Goal: Transaction & Acquisition: Purchase product/service

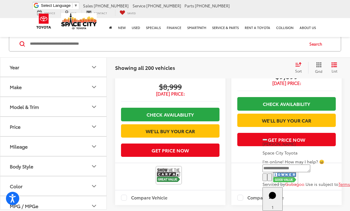
click at [326, 0] on div "Space City Toyota Select Language ​ ▼ Sales 346-595-7871 Service 346-595-7898 P…" at bounding box center [175, 9] width 350 height 18
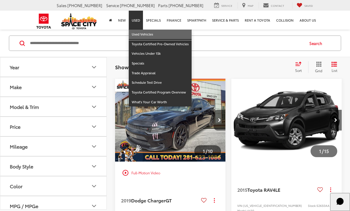
click at [137, 36] on link "Used Vehicles" at bounding box center [160, 35] width 63 height 10
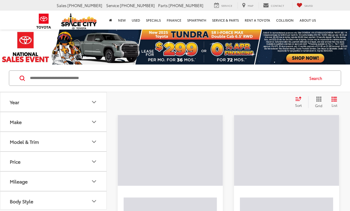
click at [44, 76] on input "Search by Make, Model, or Keyword" at bounding box center [166, 78] width 274 height 14
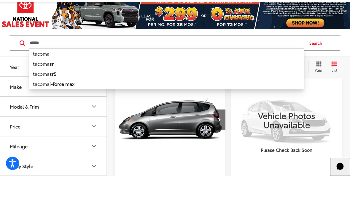
type input "******"
click at [321, 71] on button "Search" at bounding box center [317, 78] width 27 height 15
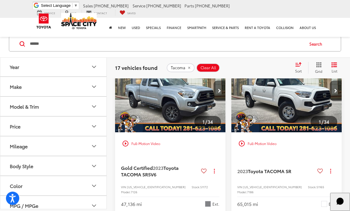
scroll to position [383, 0]
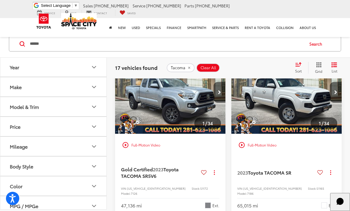
click at [337, 87] on button "Next image" at bounding box center [336, 92] width 12 height 21
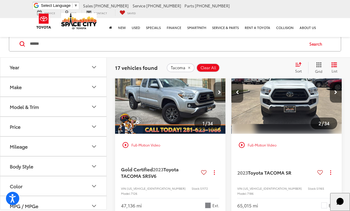
click at [337, 90] on icon "Next image" at bounding box center [335, 92] width 3 height 4
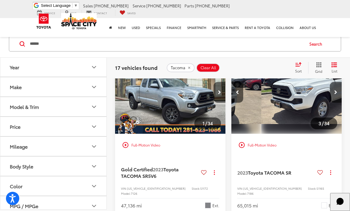
click at [337, 87] on button "Next image" at bounding box center [336, 92] width 12 height 21
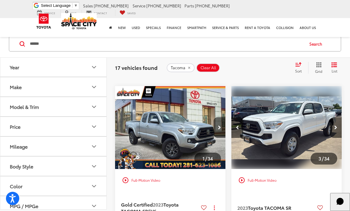
scroll to position [347, 0]
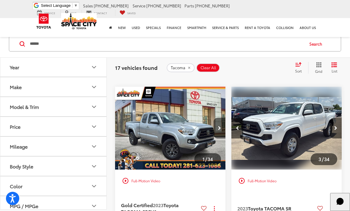
click at [336, 119] on button "Next image" at bounding box center [336, 128] width 12 height 21
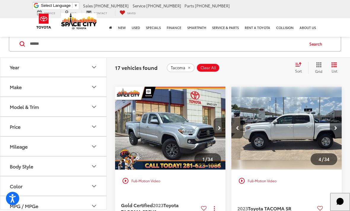
click at [335, 118] on button "Next image" at bounding box center [336, 128] width 12 height 21
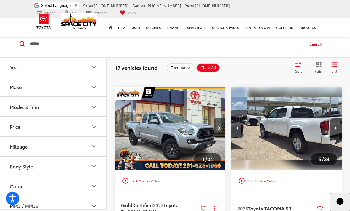
click at [337, 118] on button "Next image" at bounding box center [336, 128] width 12 height 21
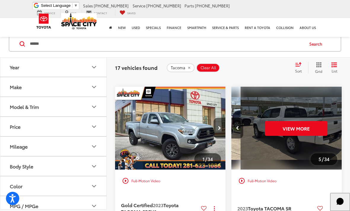
scroll to position [0, 555]
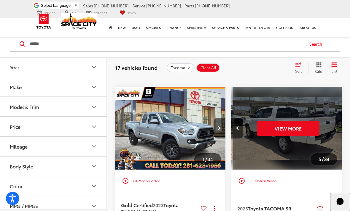
click at [338, 118] on div "View More" at bounding box center [287, 128] width 111 height 83
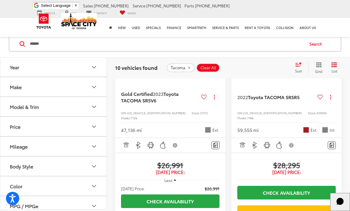
scroll to position [774, 0]
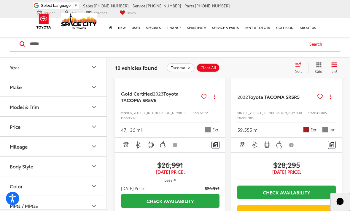
click at [305, 58] on img "2022 Toyota TACOMA SR SR5 0" at bounding box center [286, 16] width 111 height 83
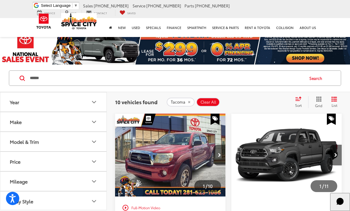
click at [324, 1] on div "Space City Toyota Select Language ​ ▼ Sales [PHONE_NUMBER] Service [PHONE_NUMBE…" at bounding box center [175, 9] width 350 height 18
